Goal: Find specific page/section: Find specific page/section

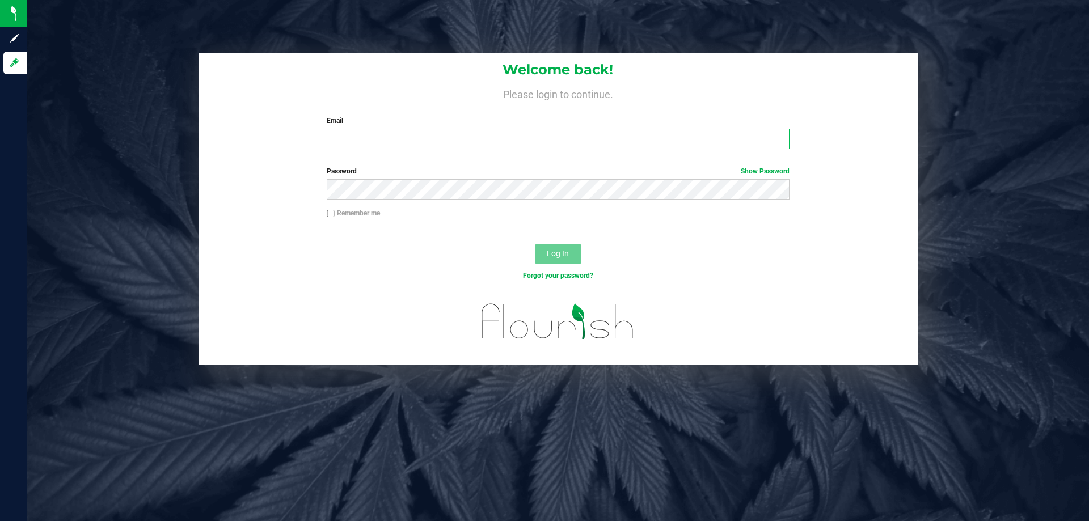
click at [363, 140] on input "Email" at bounding box center [558, 139] width 462 height 20
type input "[EMAIL_ADDRESS][DOMAIN_NAME]"
click at [535, 244] on button "Log In" at bounding box center [557, 254] width 45 height 20
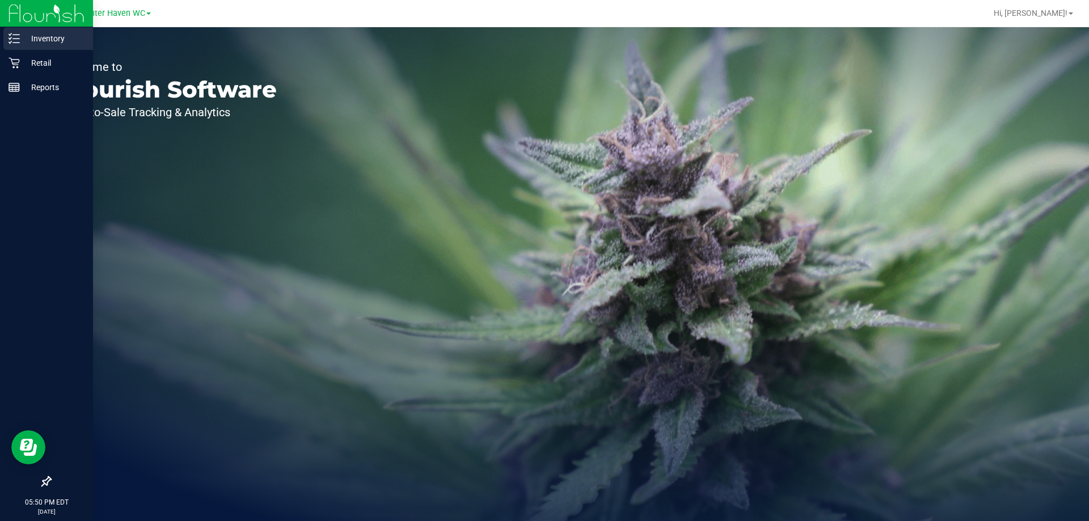
click at [36, 39] on p "Inventory" at bounding box center [54, 39] width 68 height 14
